Goal: Find specific page/section: Find specific page/section

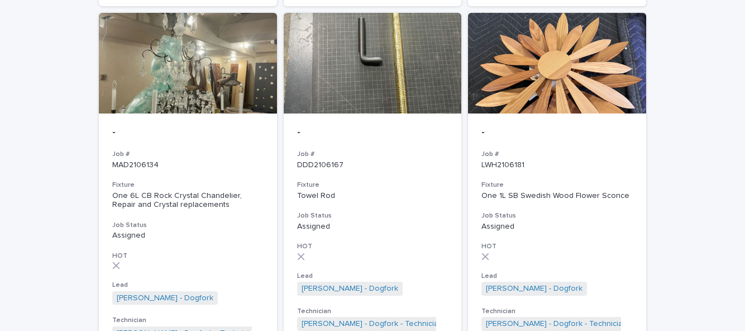
scroll to position [858, 0]
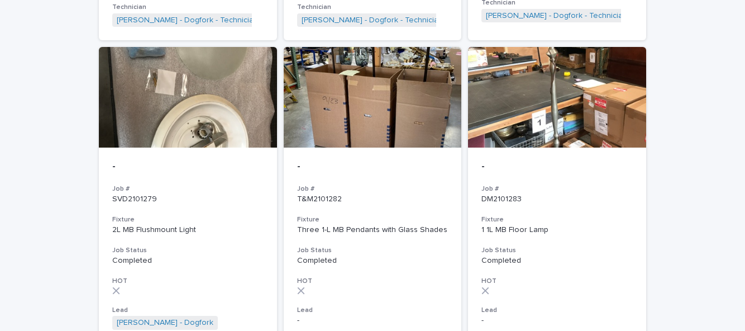
scroll to position [3904, 0]
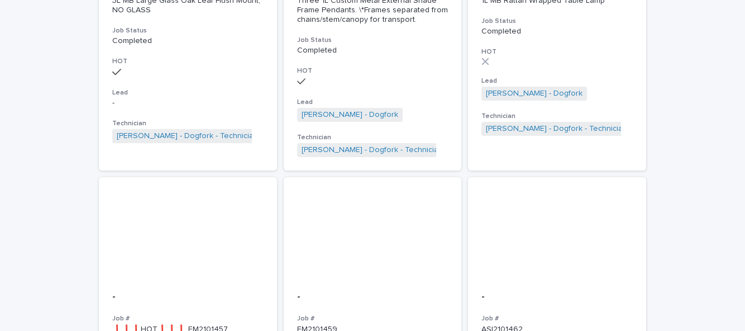
scroll to position [3939, 0]
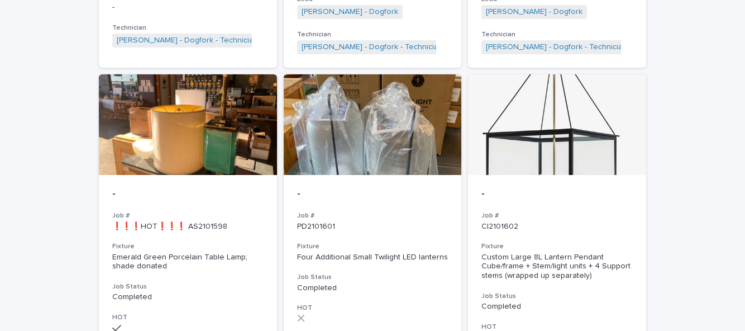
scroll to position [3958, 0]
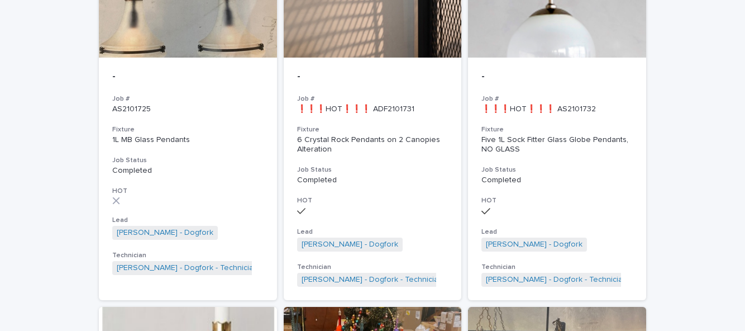
scroll to position [3943, 0]
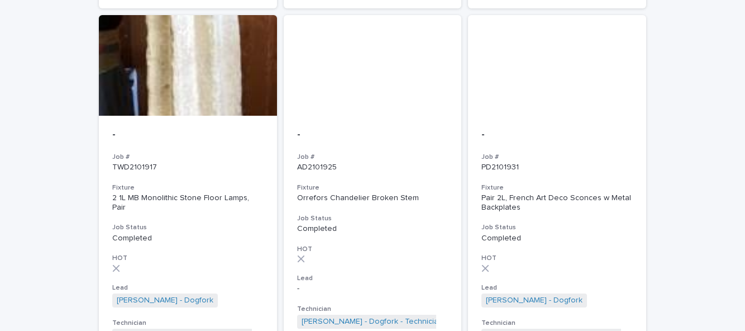
scroll to position [3988, 0]
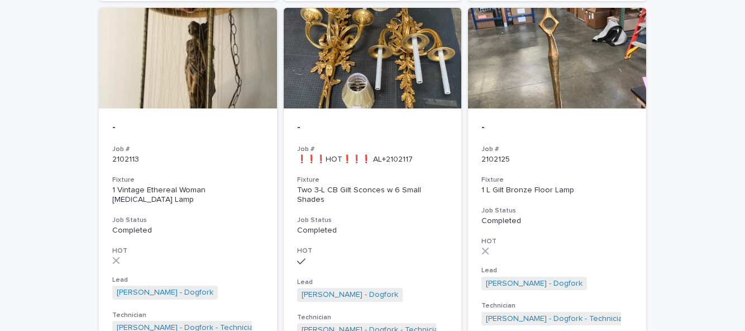
scroll to position [3944, 0]
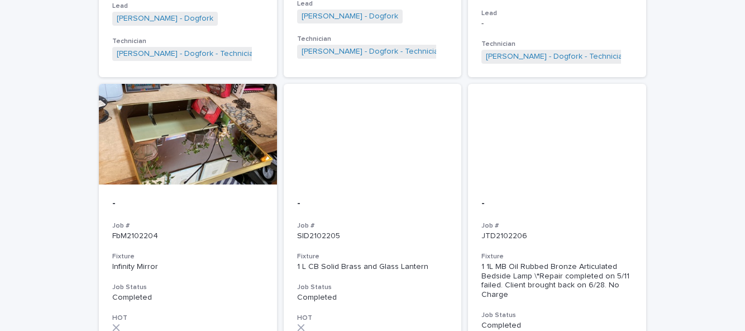
scroll to position [2086, 0]
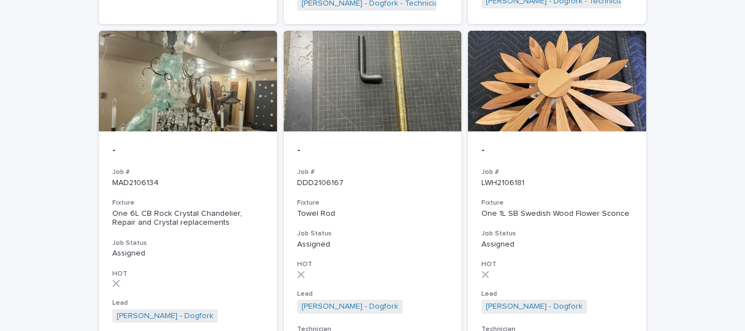
scroll to position [858, 0]
